Goal: Check status

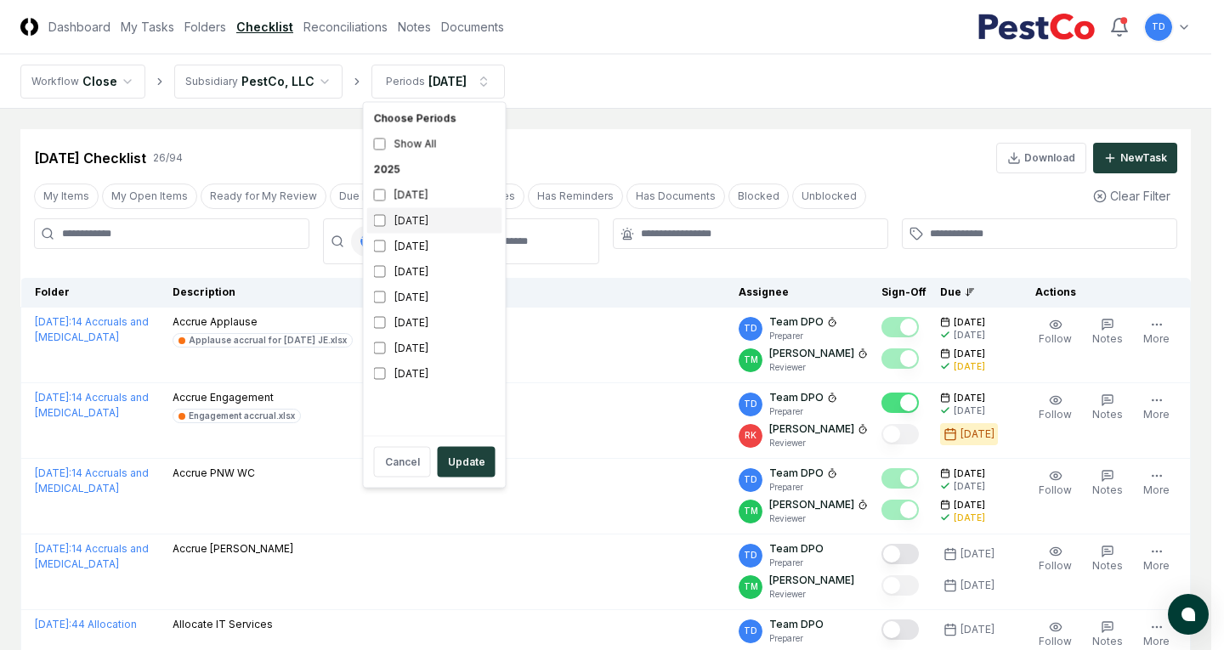
click at [426, 219] on div "[DATE]" at bounding box center [434, 220] width 135 height 25
click at [419, 191] on div "[DATE]" at bounding box center [434, 195] width 135 height 25
click at [455, 456] on button "Update" at bounding box center [467, 462] width 58 height 31
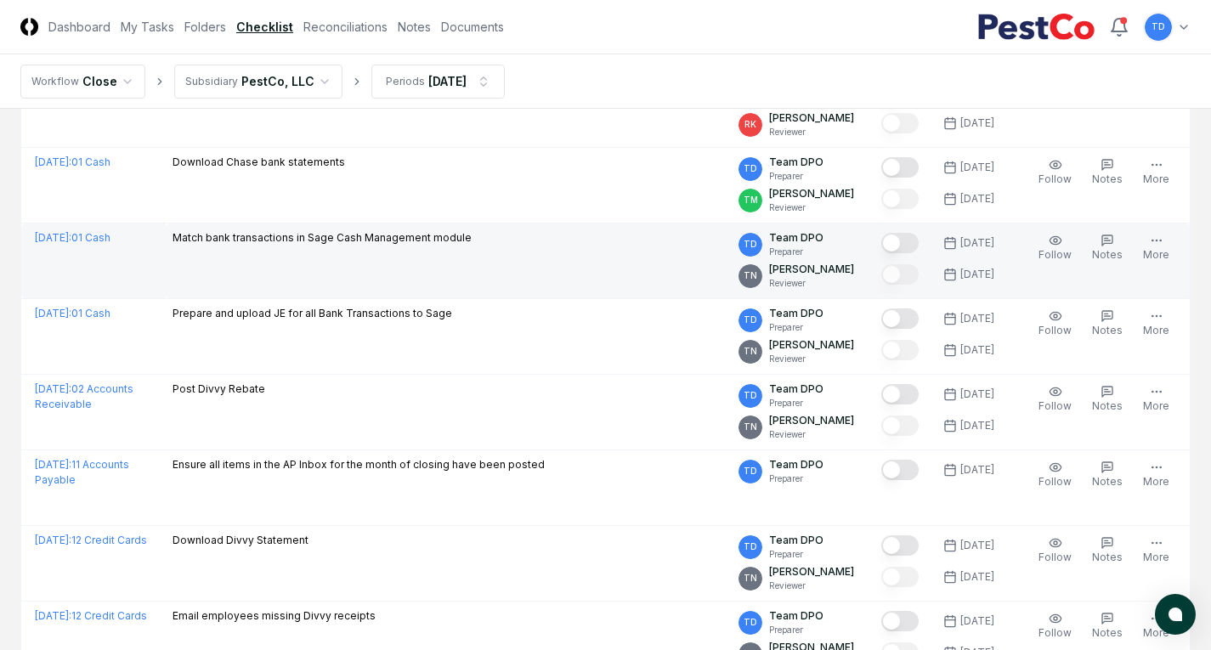
scroll to position [255, 0]
